Goal: Communication & Community: Connect with others

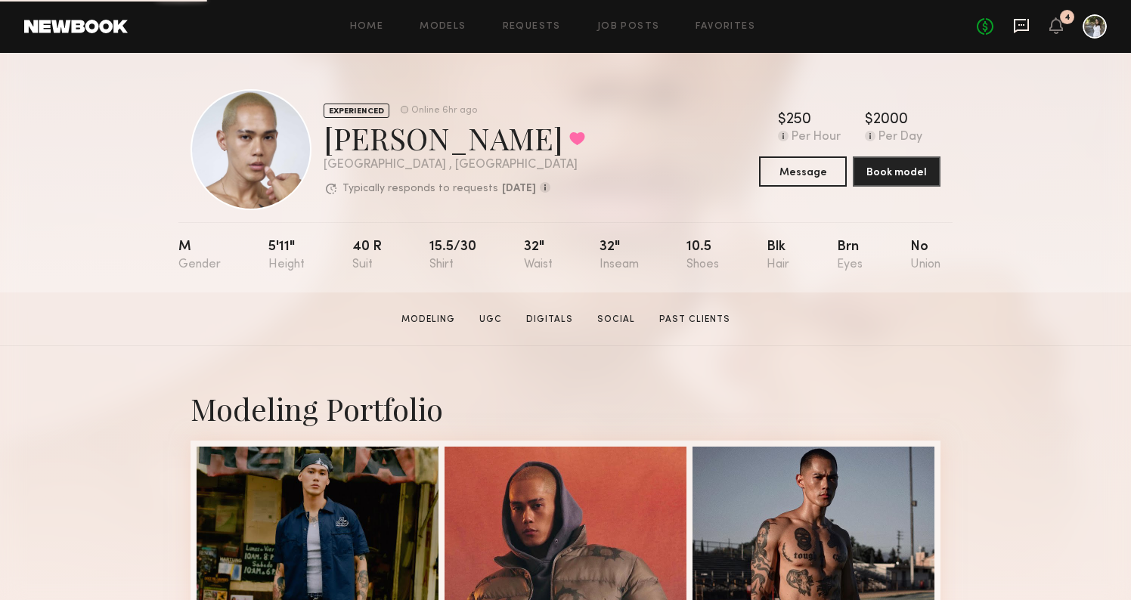
click at [1022, 24] on icon at bounding box center [1021, 25] width 6 height 2
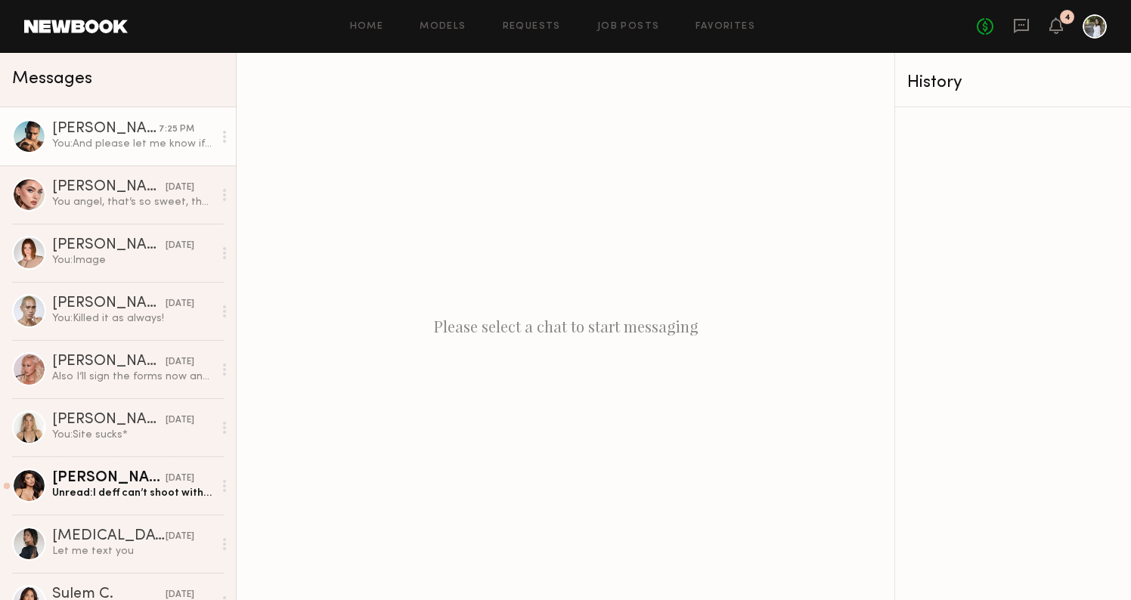
click at [113, 131] on div "[PERSON_NAME]" at bounding box center [105, 129] width 107 height 15
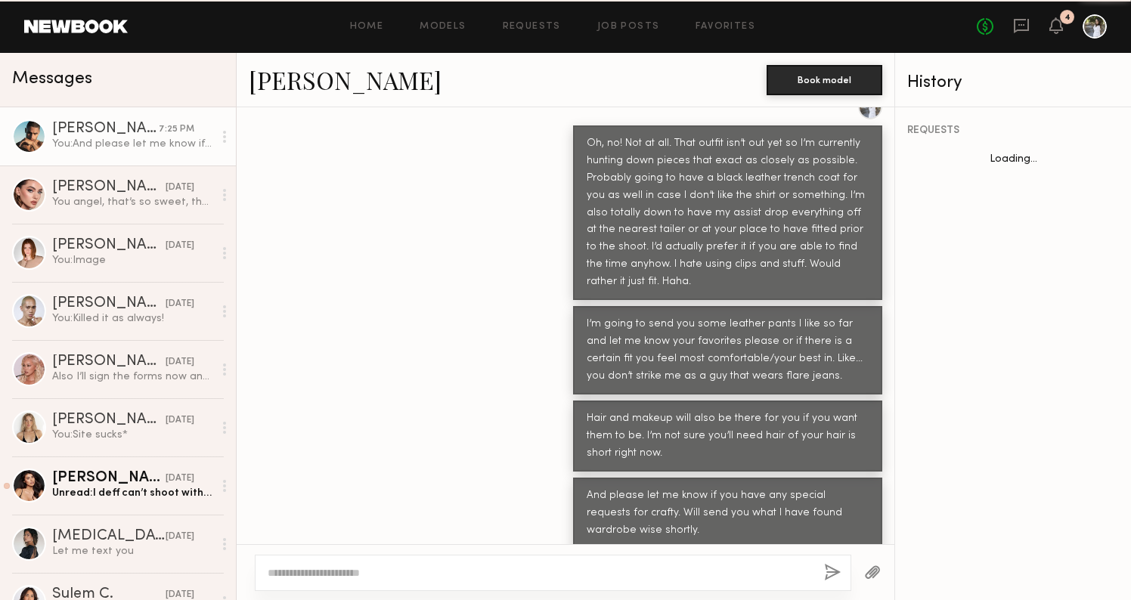
scroll to position [968, 0]
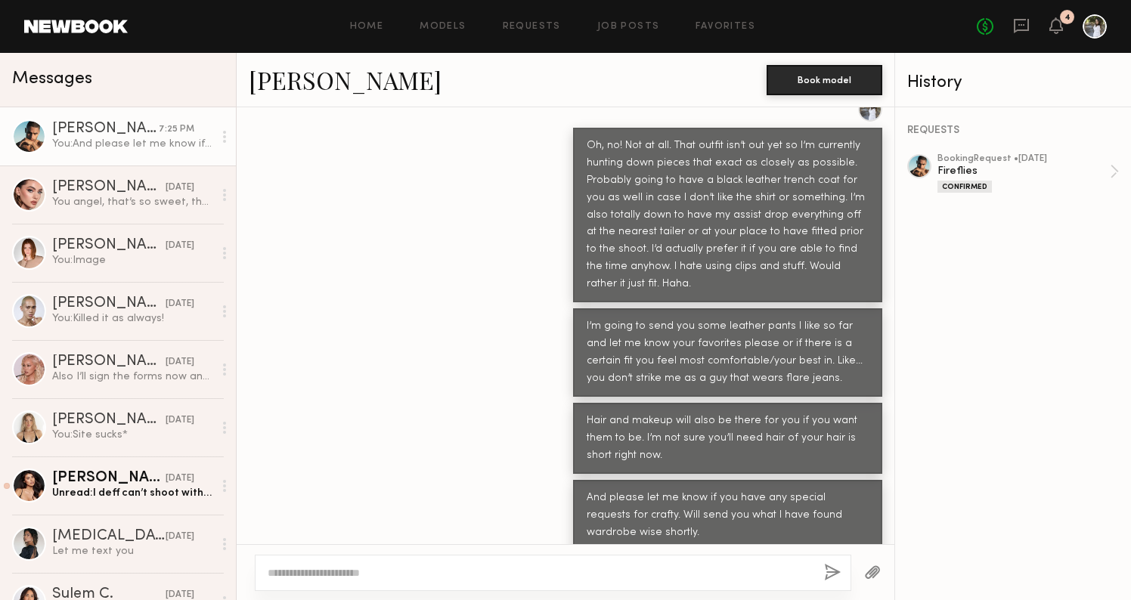
click at [874, 564] on button "button" at bounding box center [872, 573] width 17 height 19
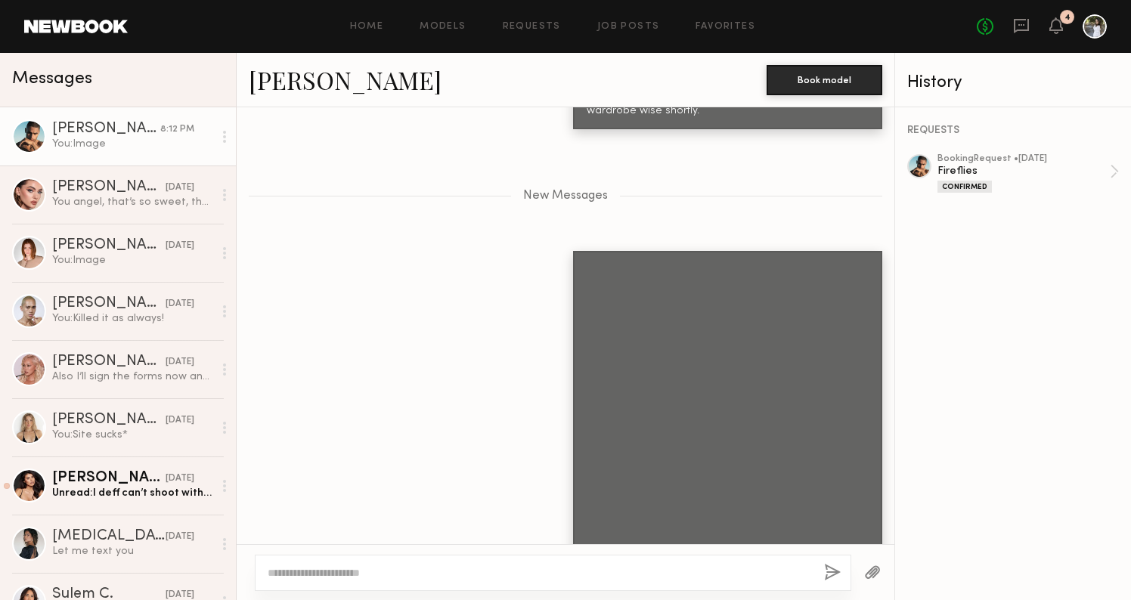
click at [875, 568] on button "button" at bounding box center [872, 573] width 17 height 19
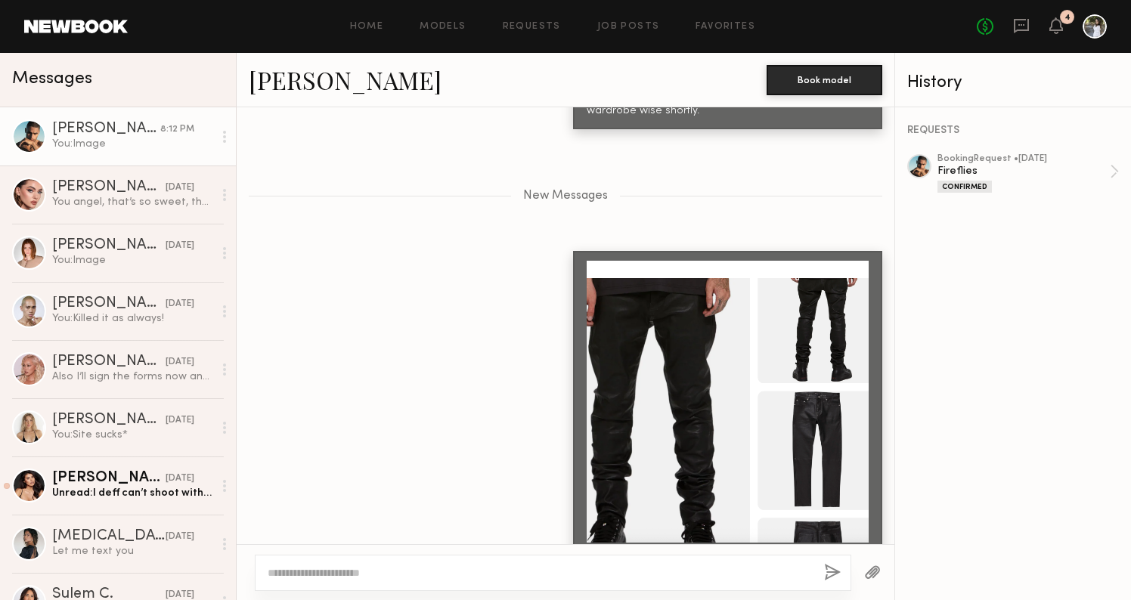
scroll to position [1697, 0]
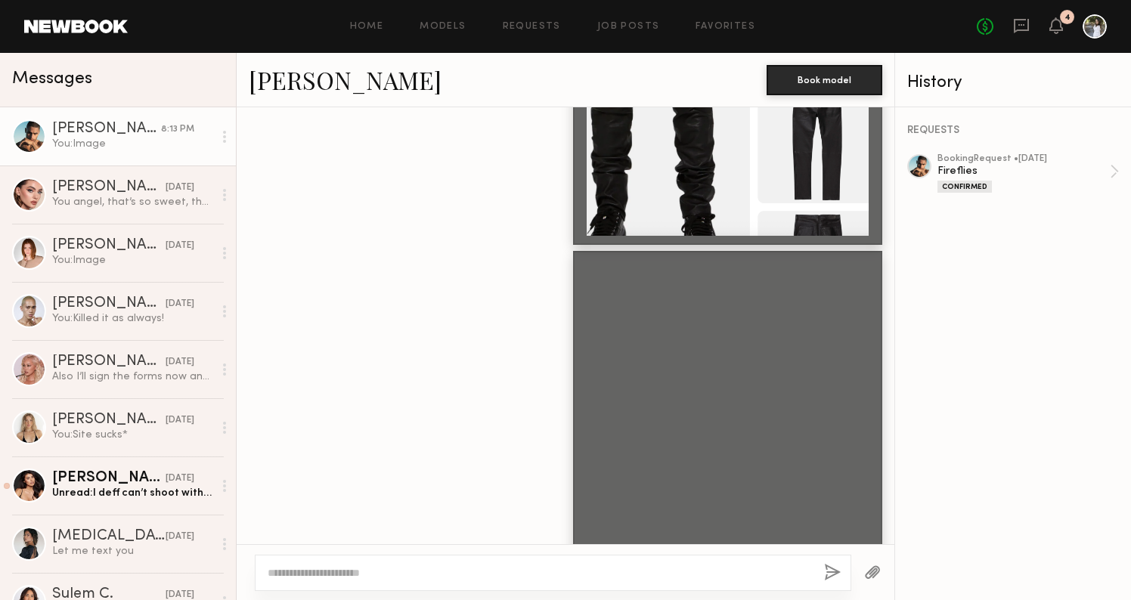
click at [875, 573] on button "button" at bounding box center [872, 573] width 17 height 19
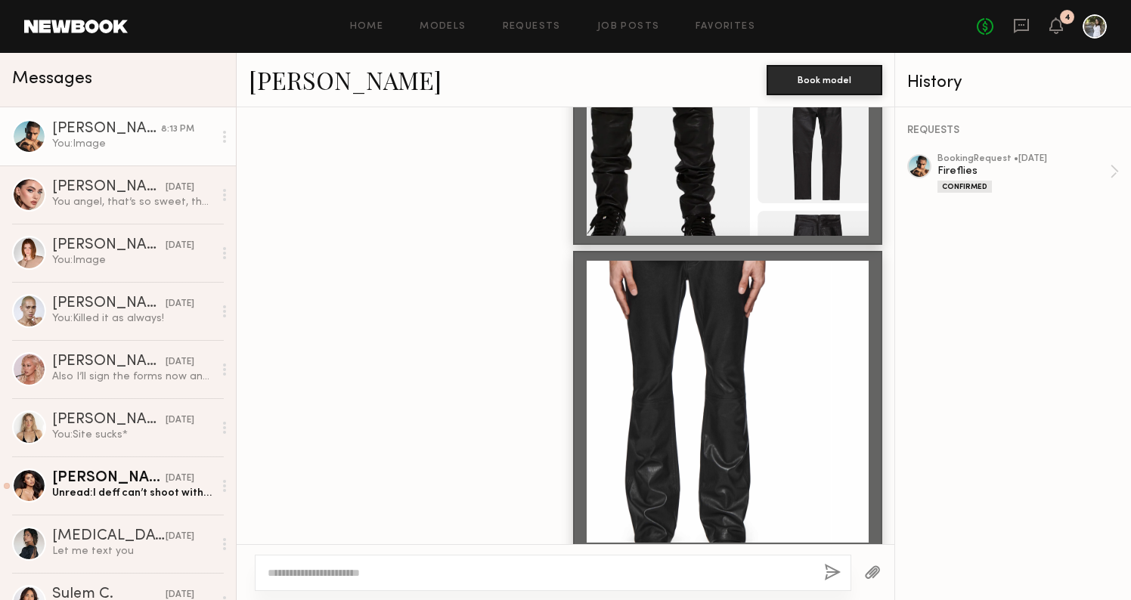
scroll to position [2004, 0]
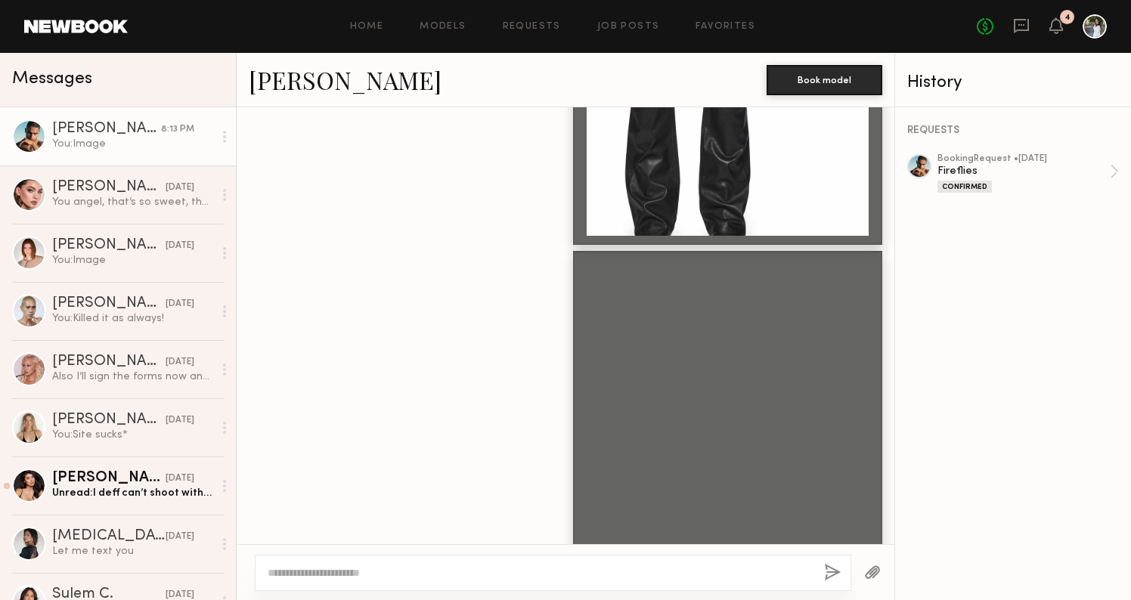
click at [868, 571] on button "button" at bounding box center [872, 573] width 17 height 19
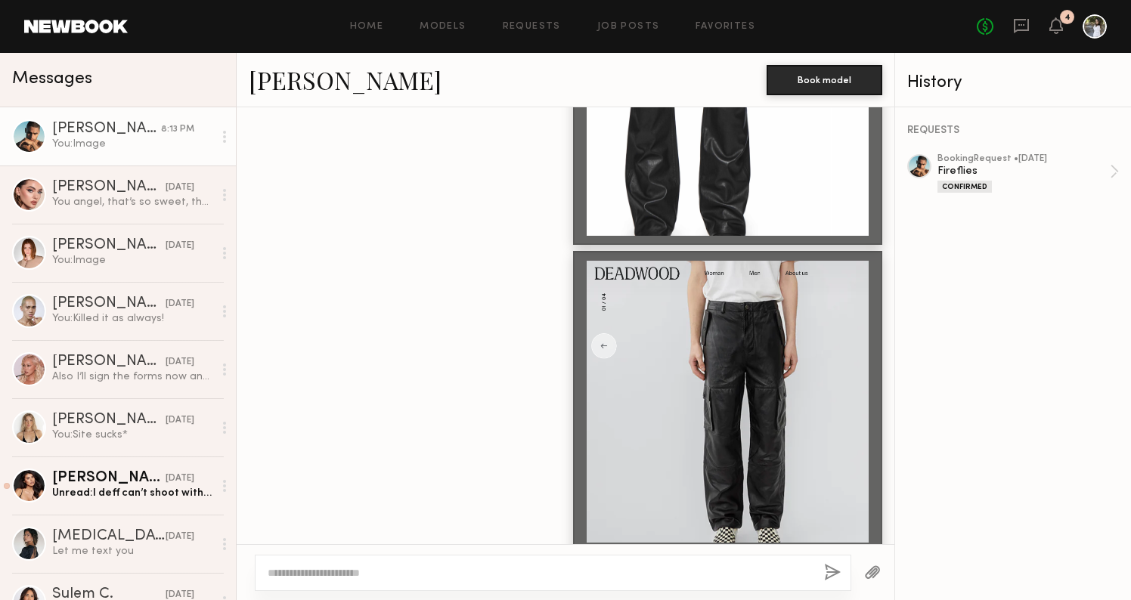
scroll to position [2311, 0]
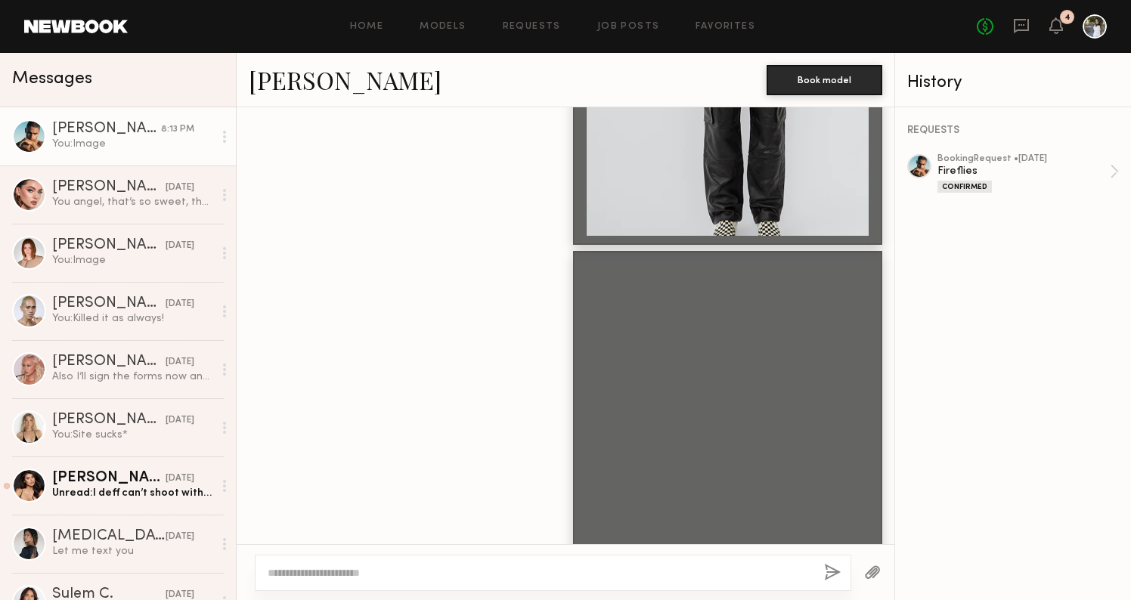
click at [876, 571] on button "button" at bounding box center [872, 573] width 17 height 19
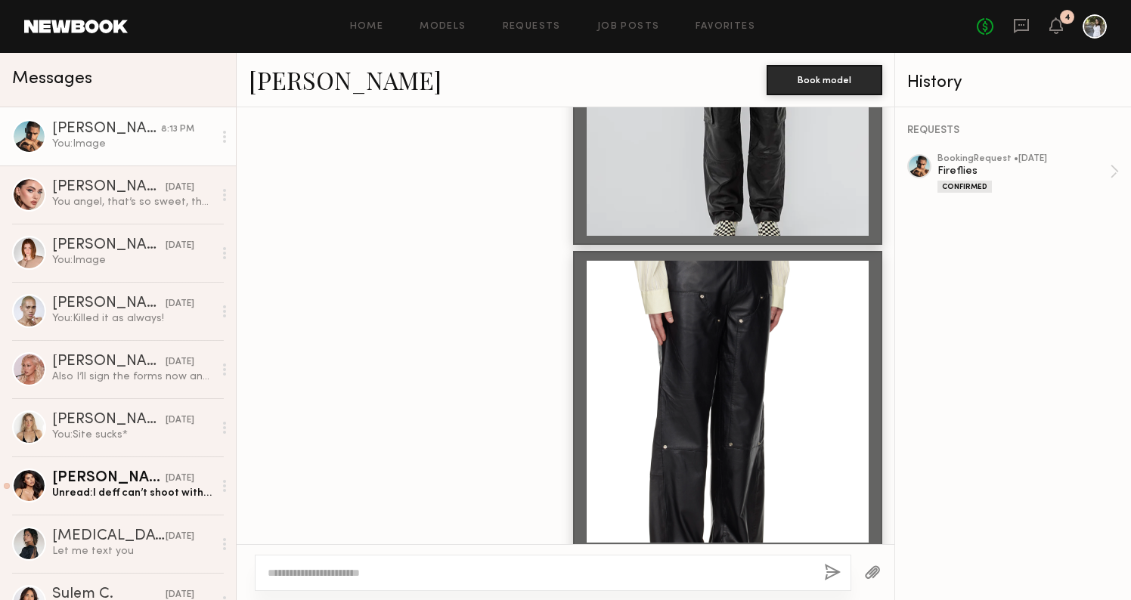
scroll to position [2617, 0]
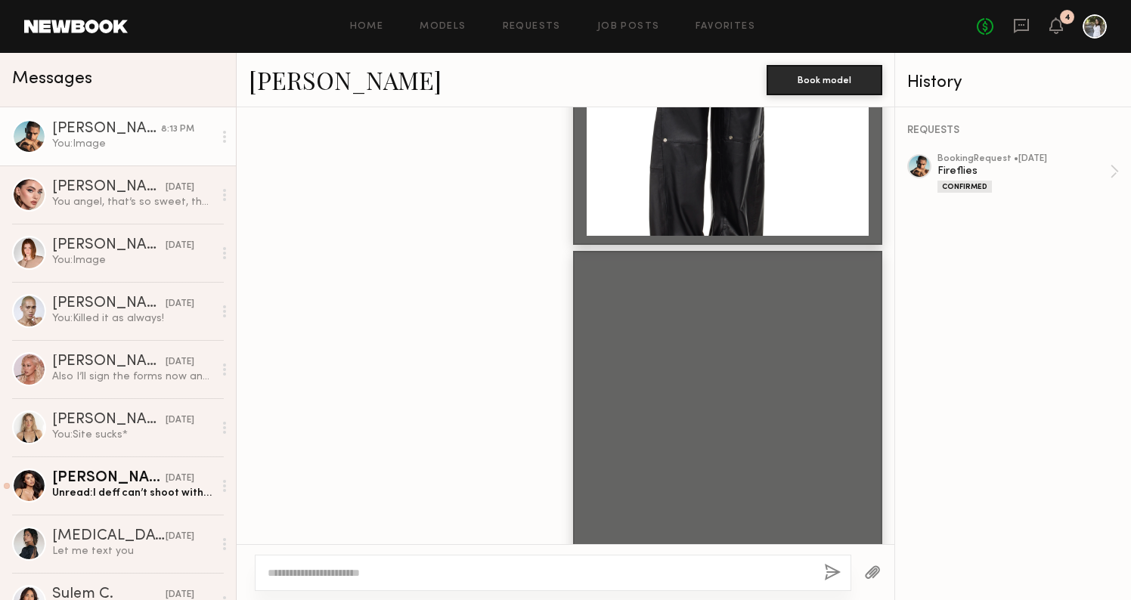
click at [875, 568] on button "button" at bounding box center [872, 573] width 17 height 19
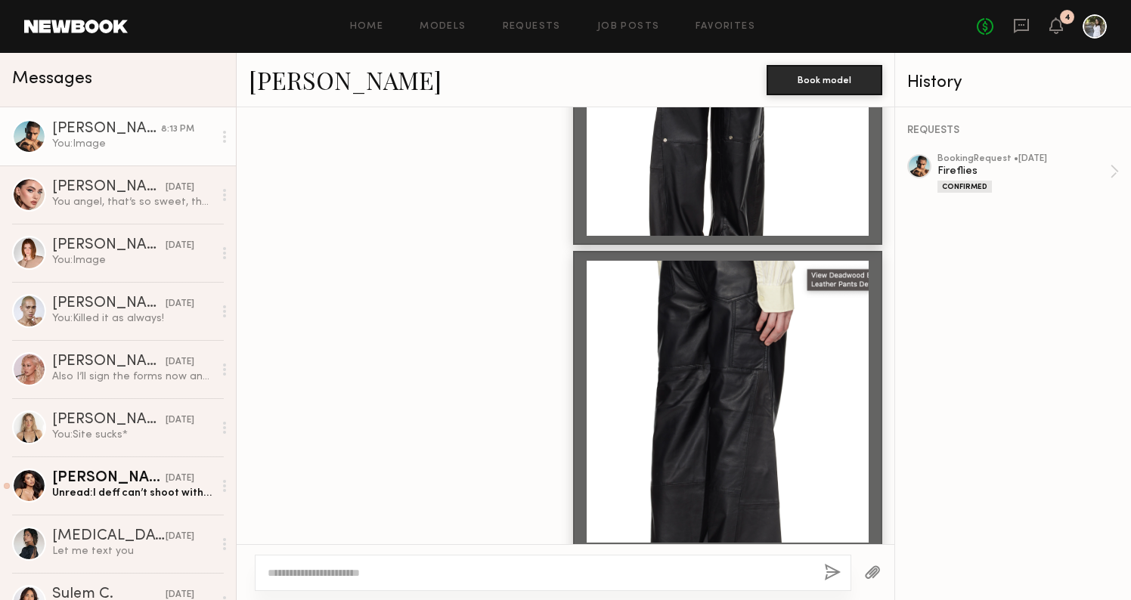
scroll to position [2924, 0]
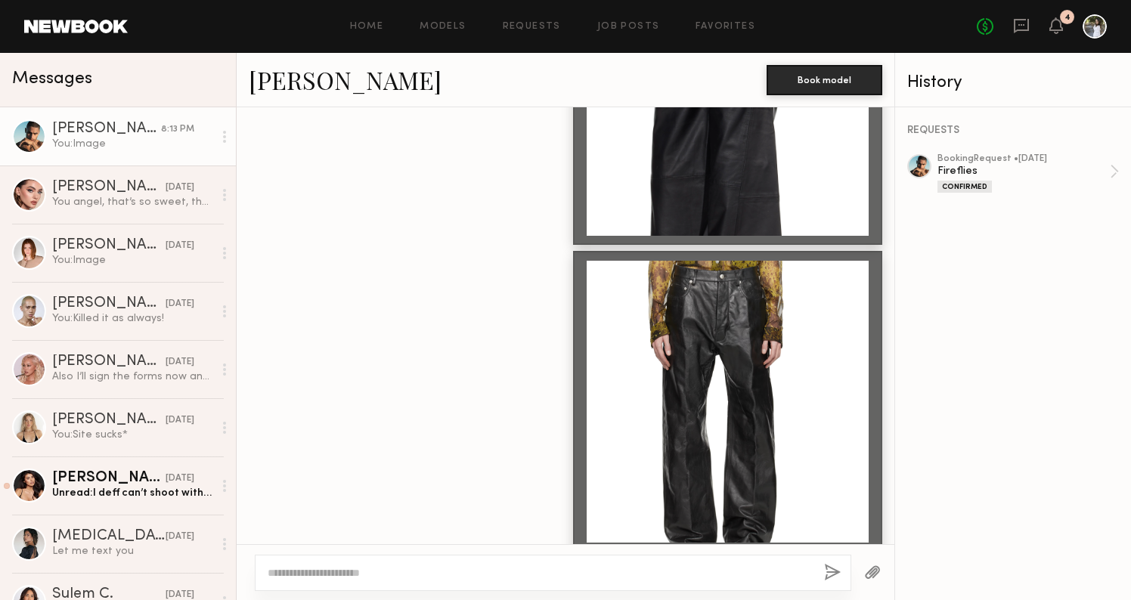
click at [874, 576] on button "button" at bounding box center [872, 573] width 17 height 19
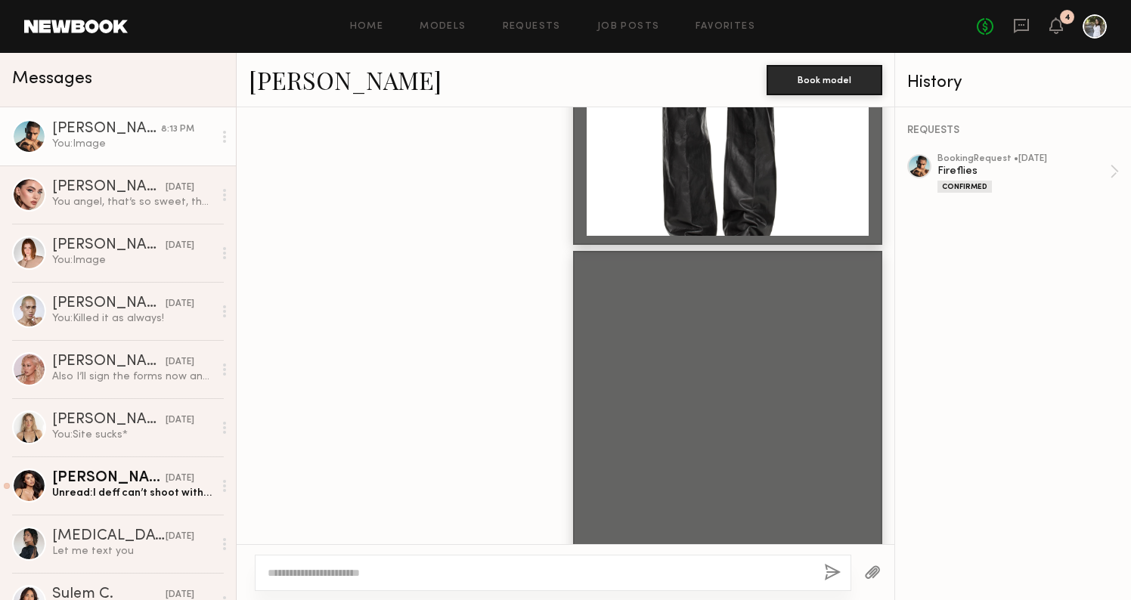
click at [877, 572] on button "button" at bounding box center [872, 573] width 17 height 19
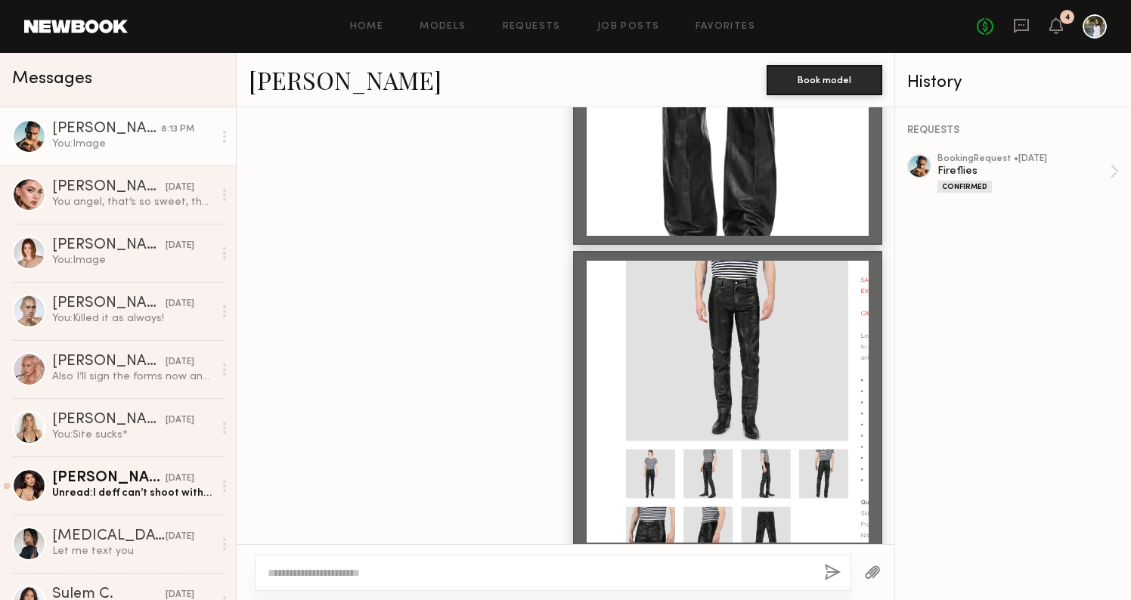
scroll to position [3538, 0]
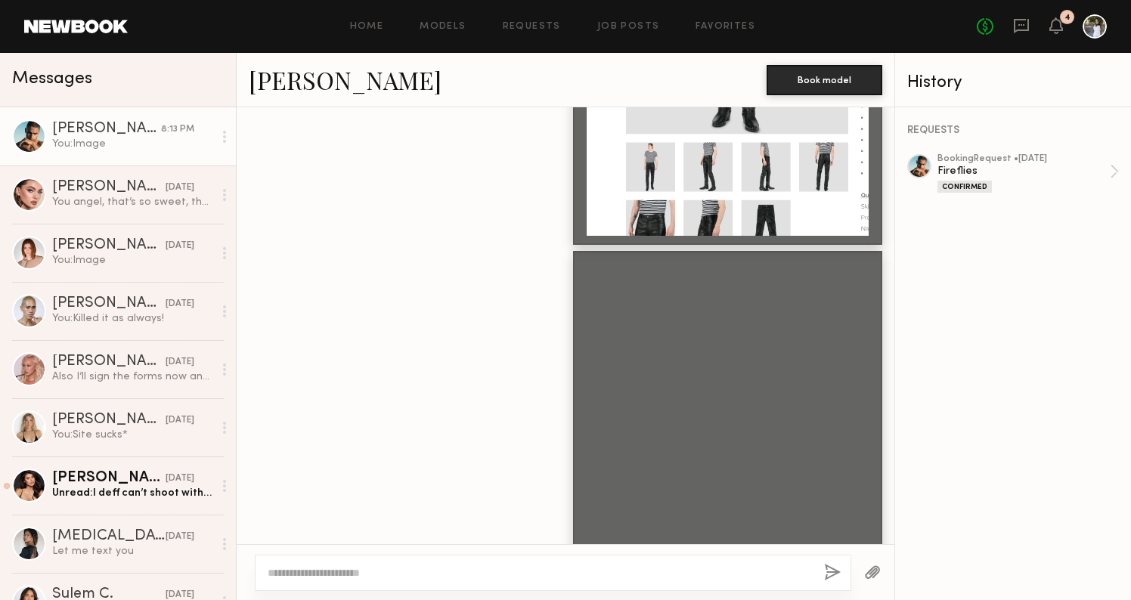
click at [879, 568] on button "button" at bounding box center [872, 573] width 17 height 19
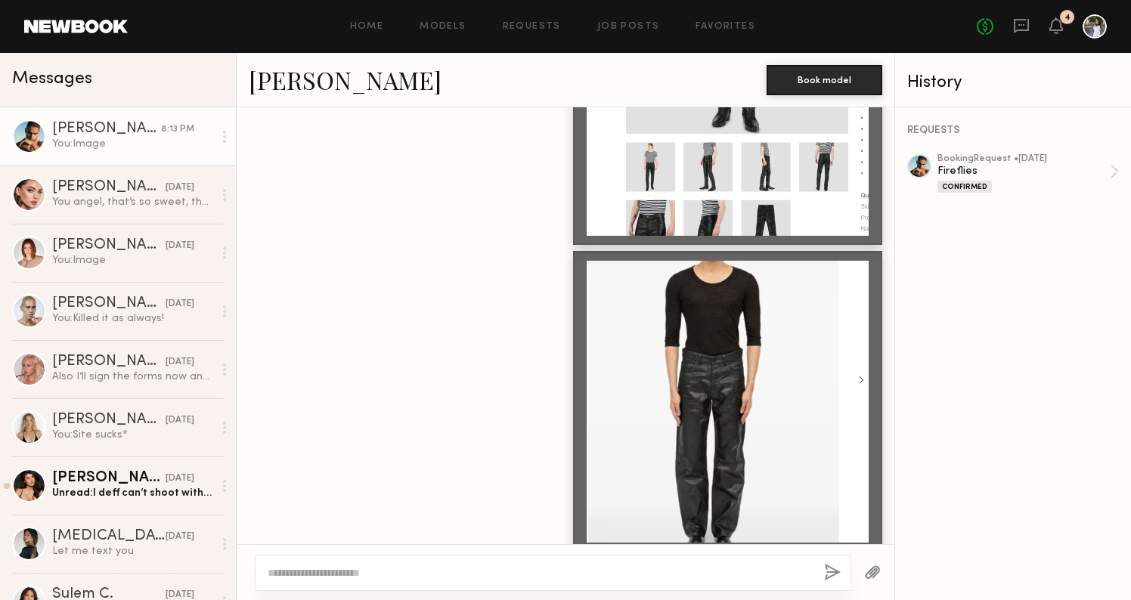
scroll to position [3845, 0]
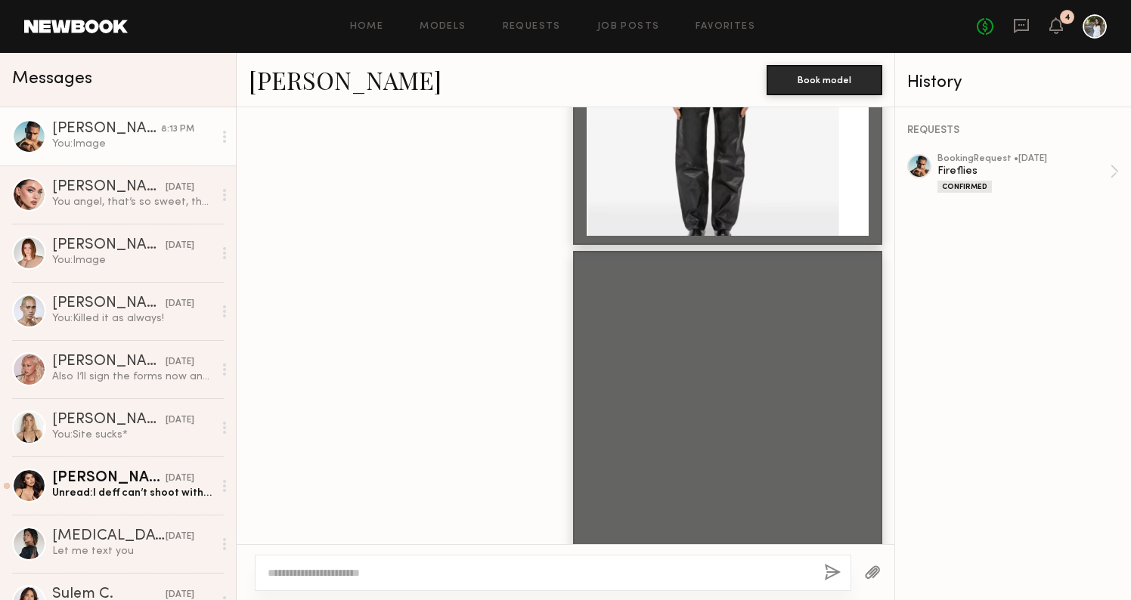
click at [874, 565] on button "button" at bounding box center [872, 573] width 17 height 19
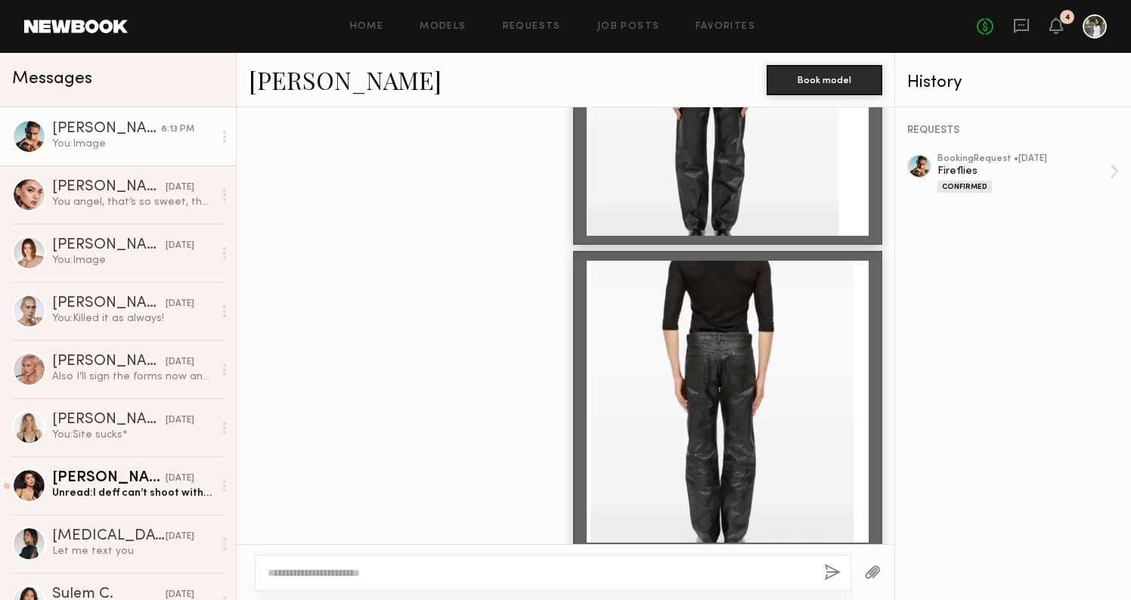
scroll to position [4152, 0]
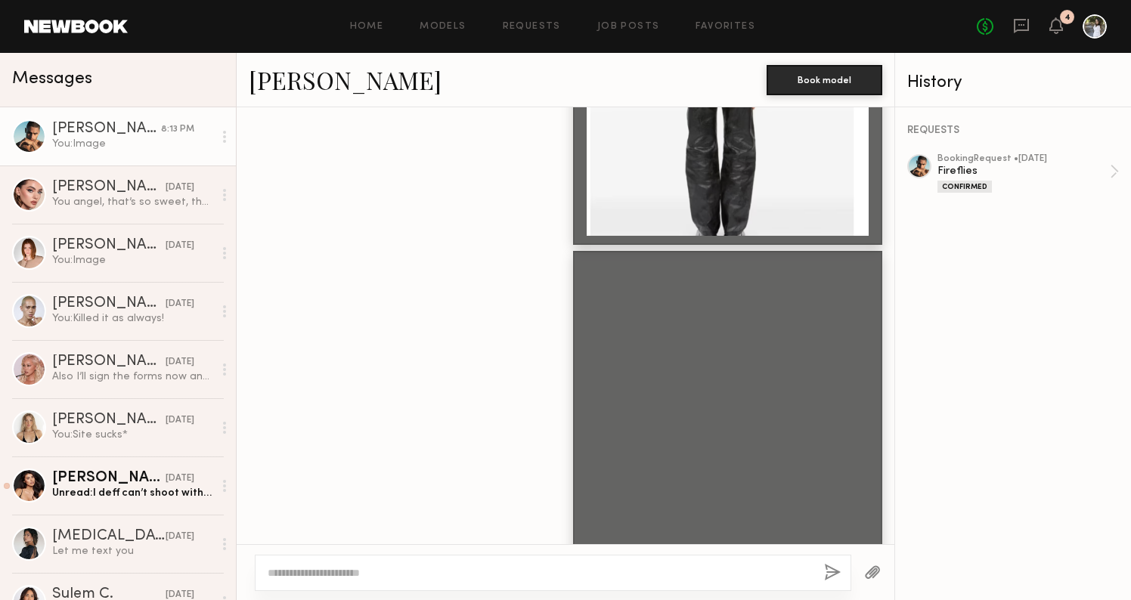
click at [877, 571] on button "button" at bounding box center [872, 573] width 17 height 19
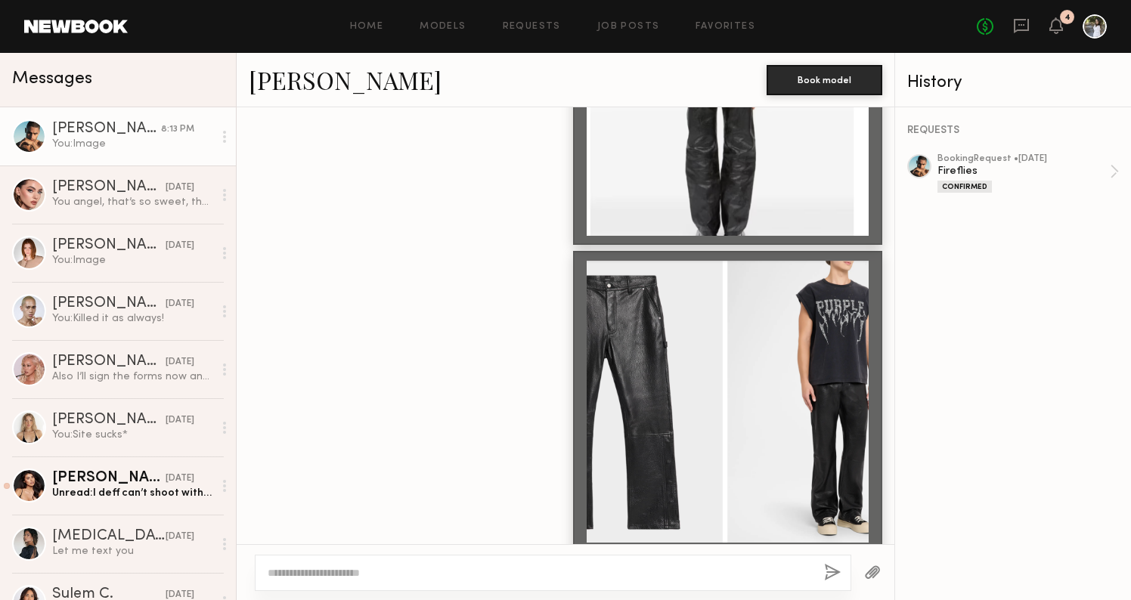
scroll to position [4459, 0]
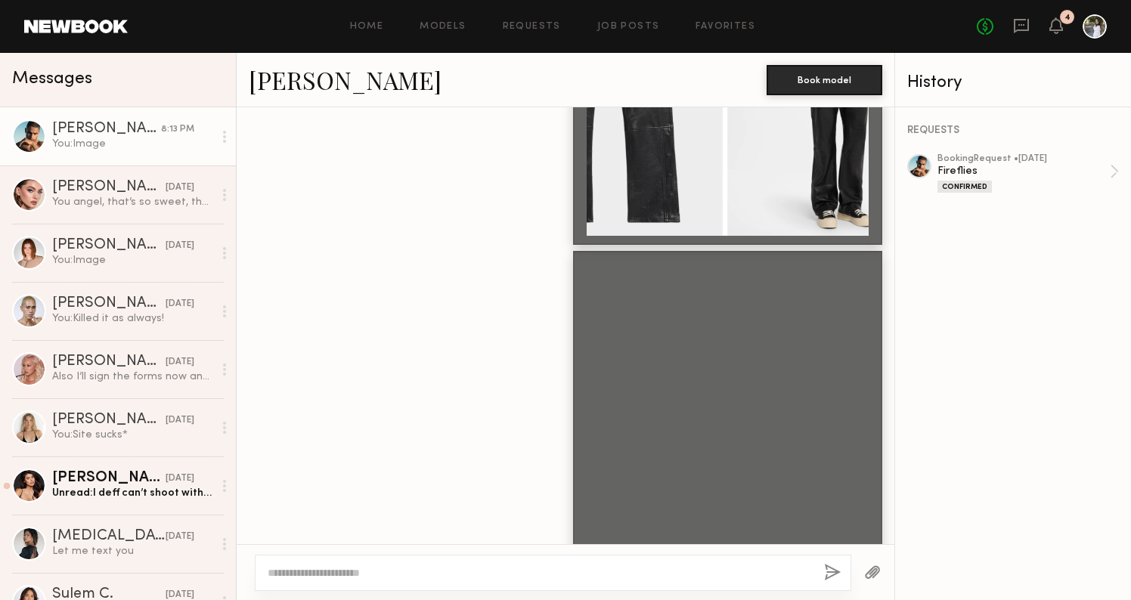
click at [577, 577] on textarea at bounding box center [540, 572] width 544 height 15
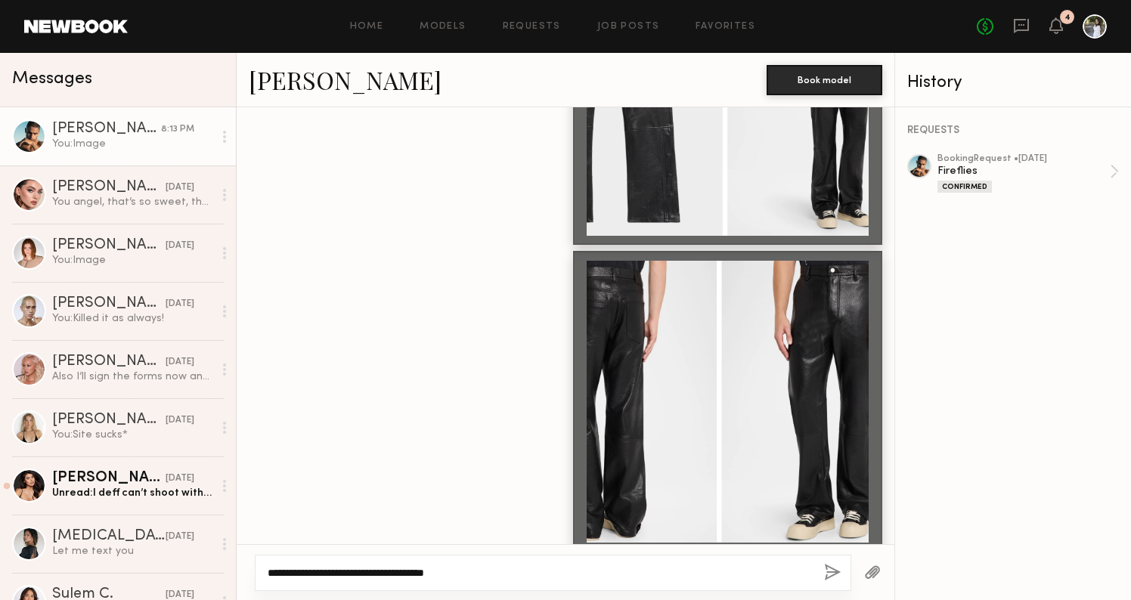
type textarea "**********"
click at [830, 567] on button "button" at bounding box center [832, 573] width 17 height 19
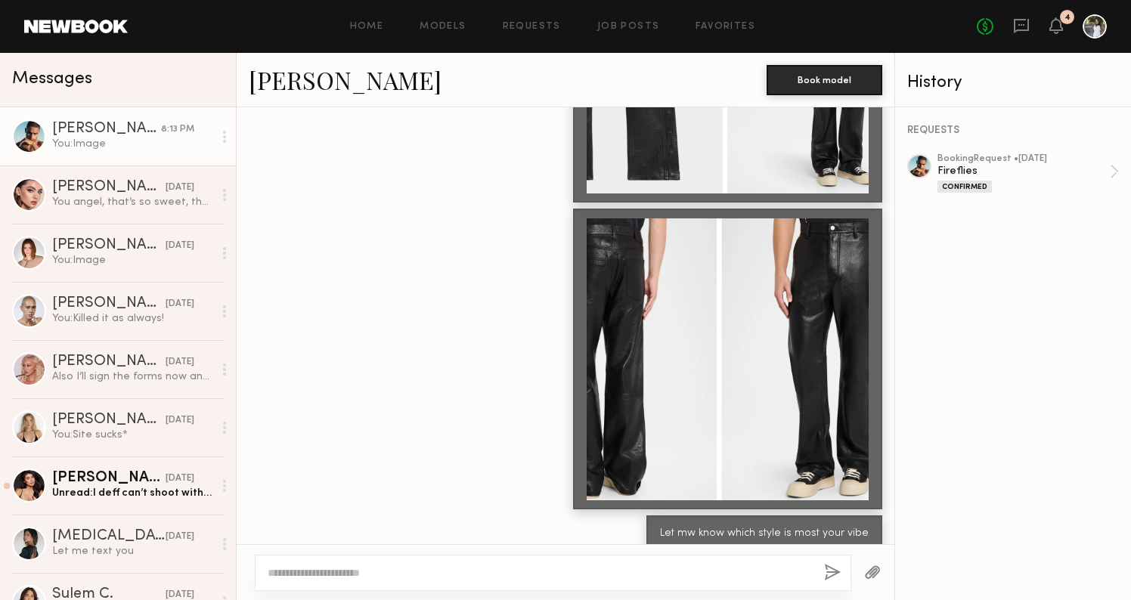
click at [868, 571] on button "button" at bounding box center [872, 573] width 17 height 19
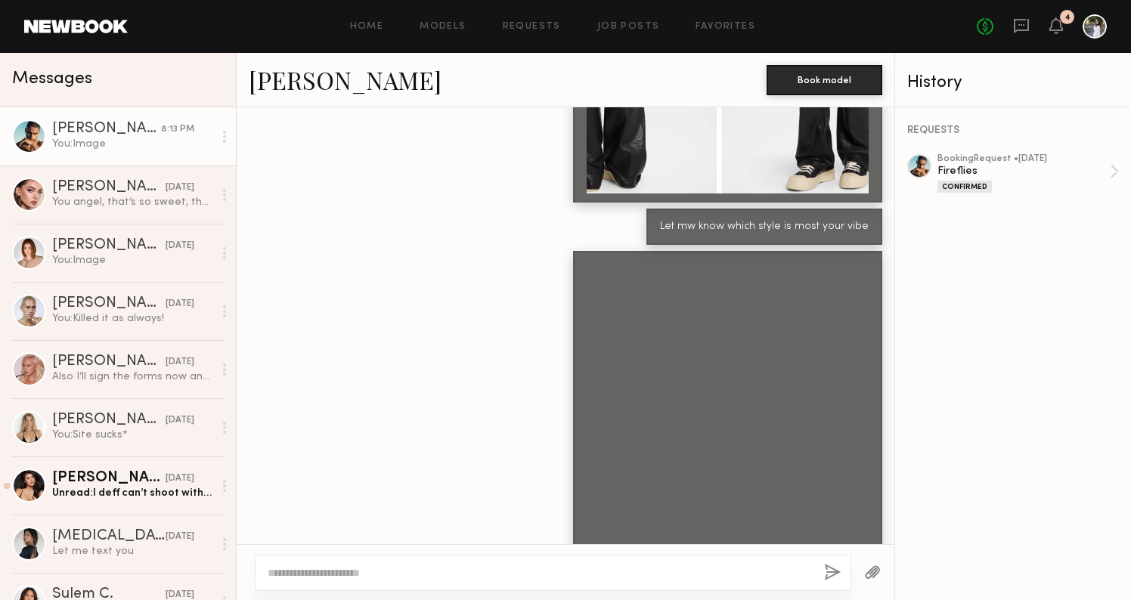
click at [783, 580] on div at bounding box center [553, 573] width 596 height 36
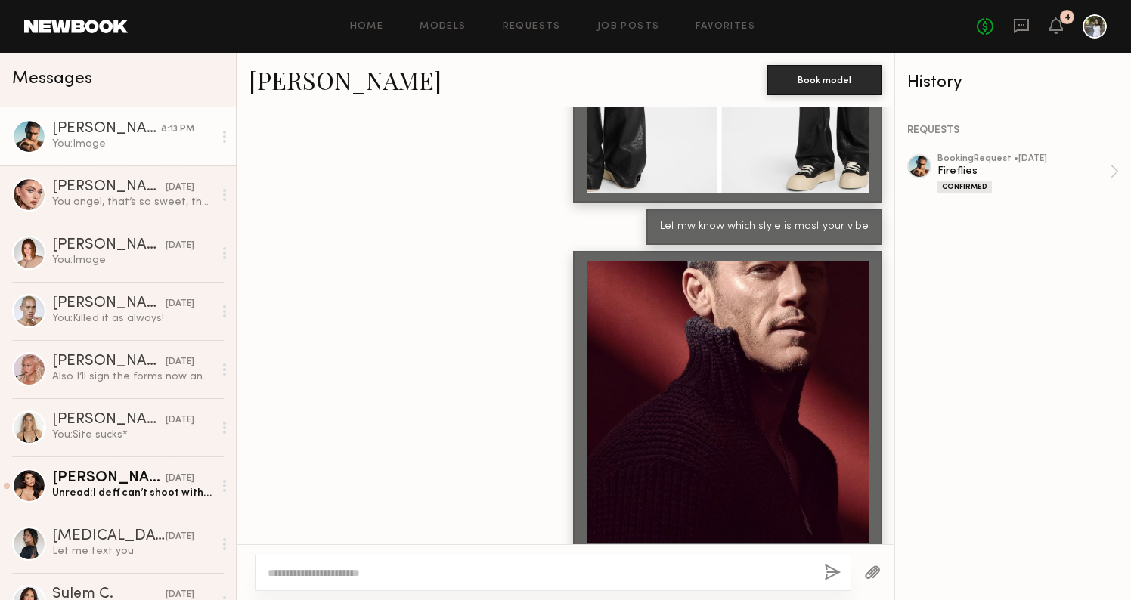
click at [774, 572] on textarea at bounding box center [540, 572] width 544 height 15
type textarea "**********"
click at [831, 566] on button "button" at bounding box center [832, 573] width 17 height 19
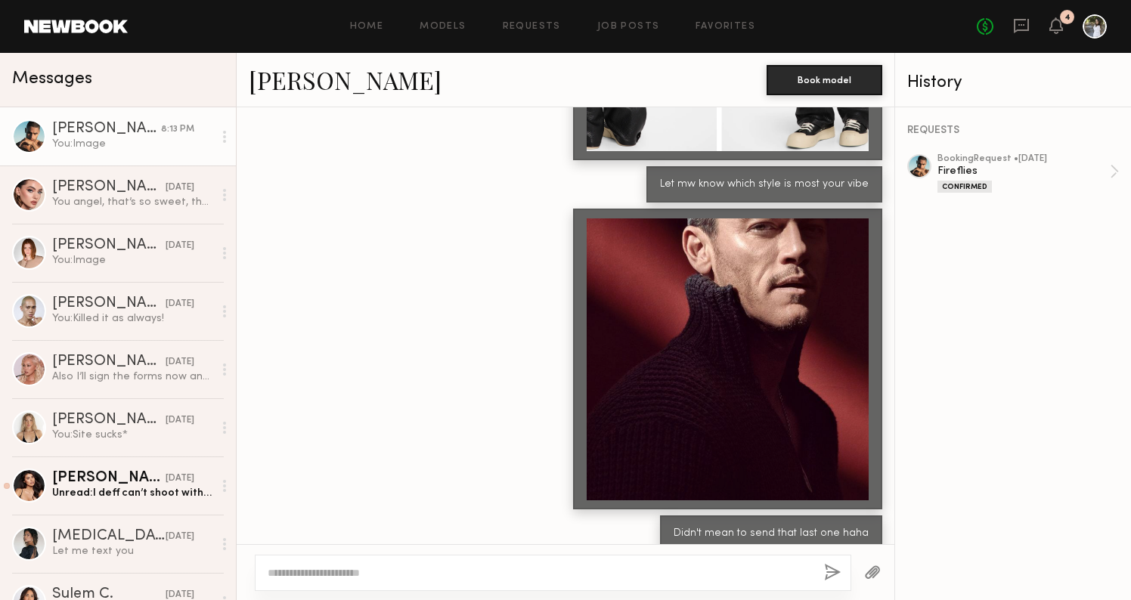
click at [863, 575] on div at bounding box center [872, 572] width 43 height 37
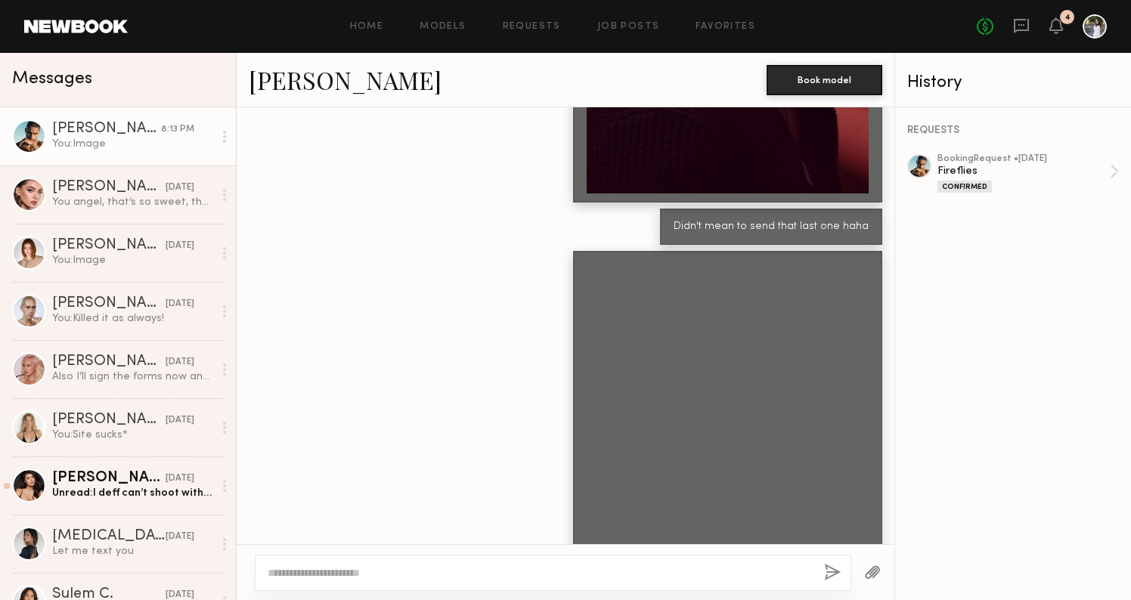
click at [514, 568] on textarea at bounding box center [540, 572] width 544 height 15
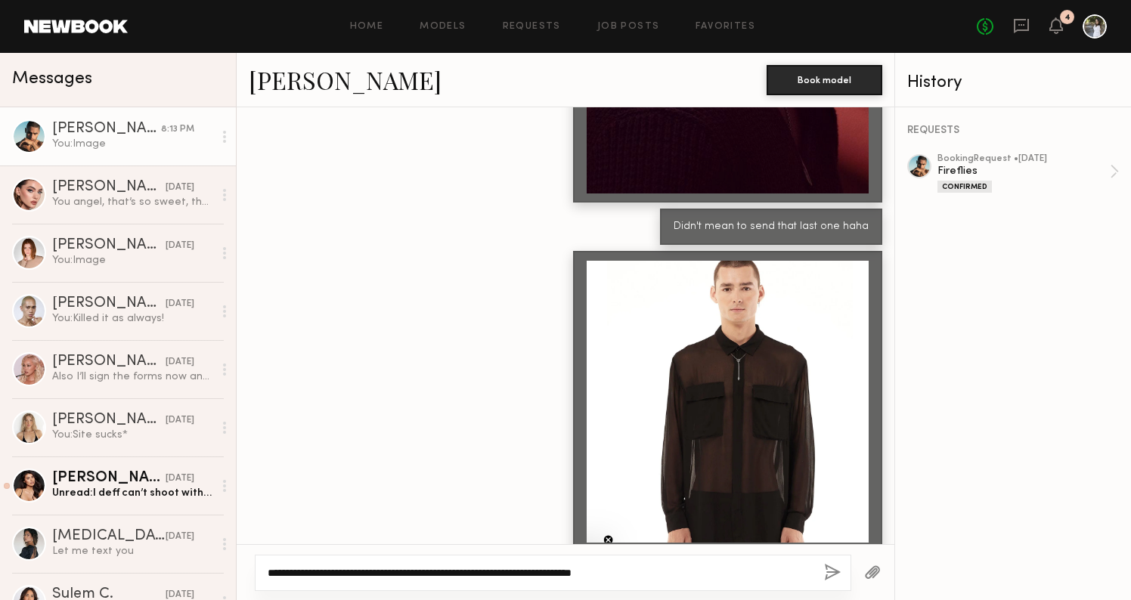
type textarea "**********"
click at [831, 577] on button "button" at bounding box center [832, 573] width 17 height 19
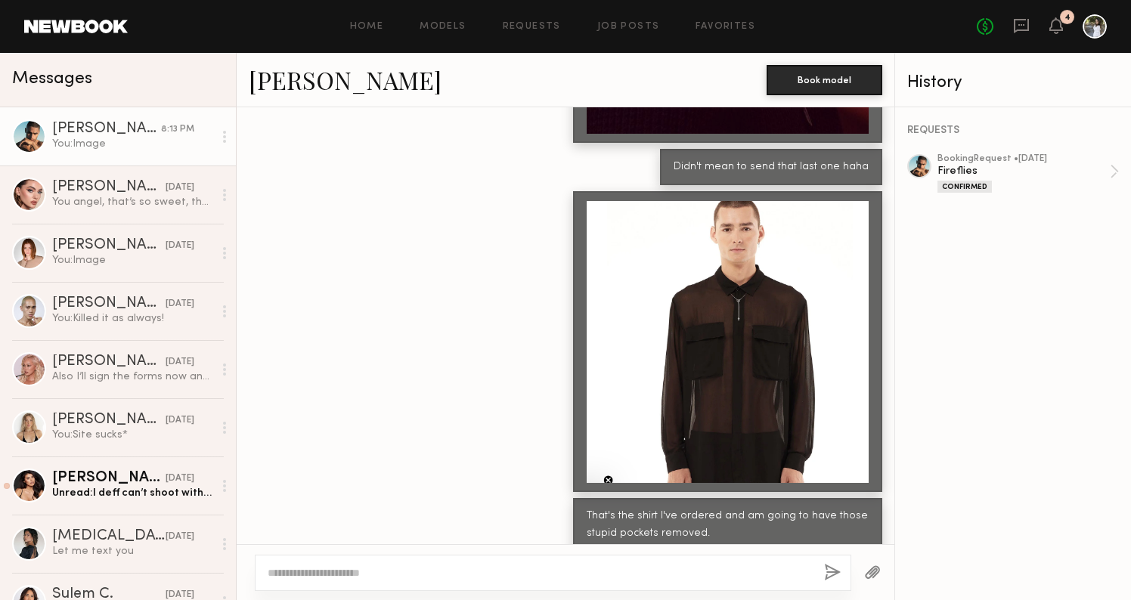
click at [83, 125] on div "[PERSON_NAME]" at bounding box center [106, 129] width 109 height 15
click at [94, 157] on link "[PERSON_NAME] 8:13 PM You: Image" at bounding box center [118, 136] width 236 height 58
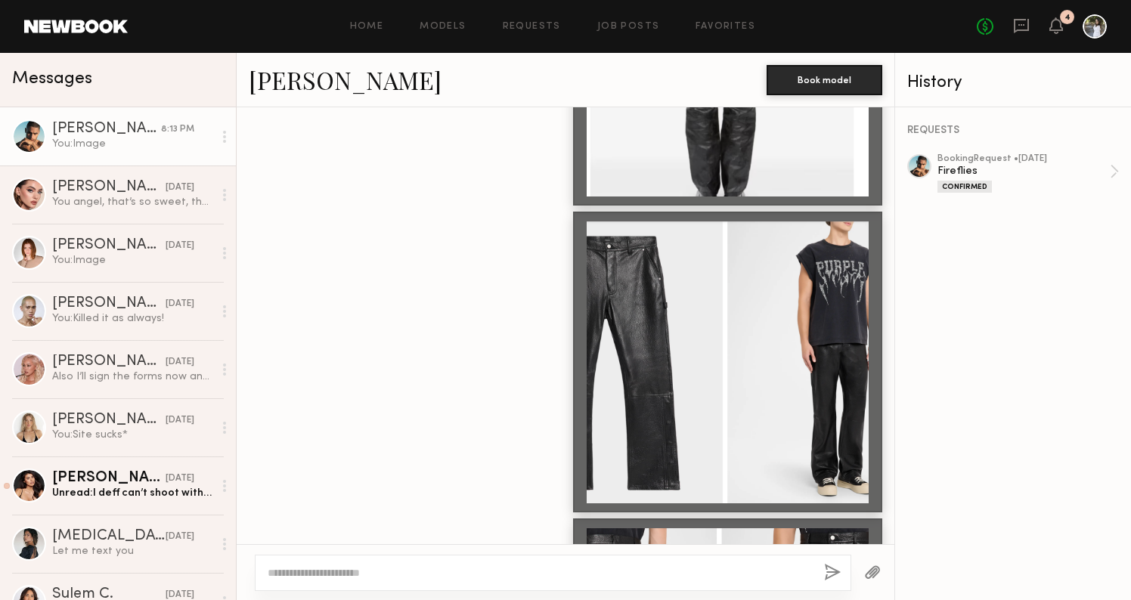
scroll to position [4187, 0]
